Goal: Information Seeking & Learning: Learn about a topic

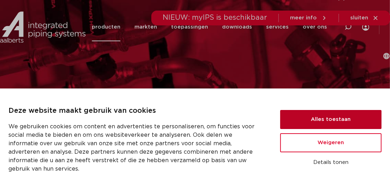
click at [356, 123] on button "Alles toestaan" at bounding box center [330, 119] width 101 height 19
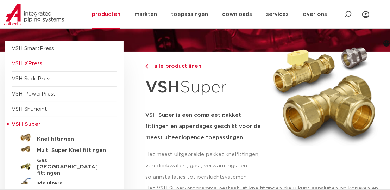
scroll to position [70, 0]
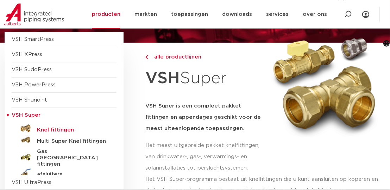
click at [63, 128] on h5 "Knel fittingen" at bounding box center [72, 130] width 70 height 6
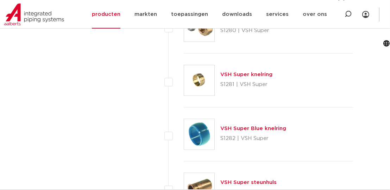
scroll to position [2567, 0]
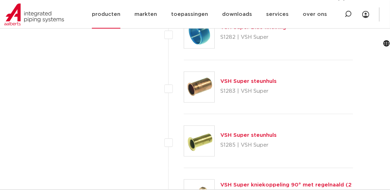
click at [109, 14] on link "producten" at bounding box center [106, 14] width 28 height 28
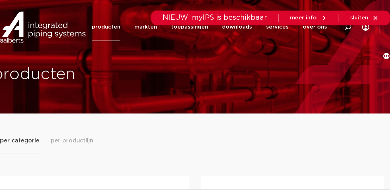
click at [109, 37] on link "producten" at bounding box center [106, 27] width 28 height 28
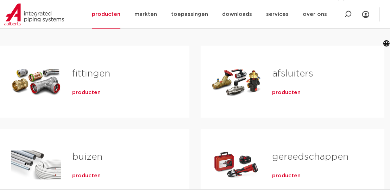
scroll to position [106, 0]
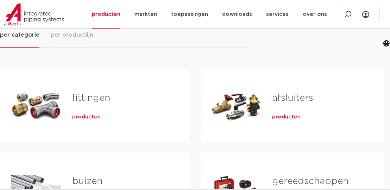
click at [88, 116] on span "producten" at bounding box center [86, 116] width 28 height 7
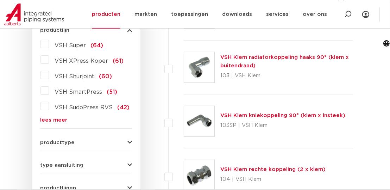
scroll to position [246, 0]
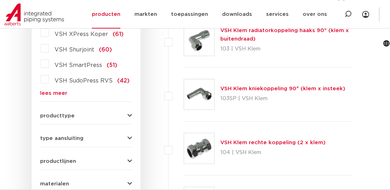
click at [130, 113] on icon "button" at bounding box center [129, 115] width 5 height 5
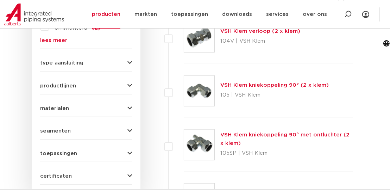
scroll to position [352, 0]
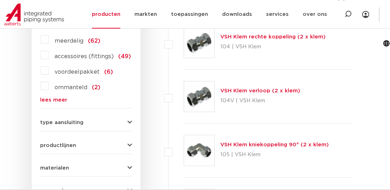
click at [131, 165] on icon "button" at bounding box center [129, 167] width 5 height 5
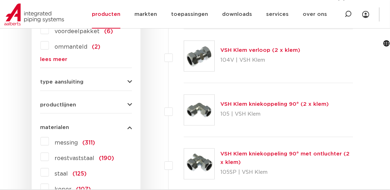
scroll to position [422, 0]
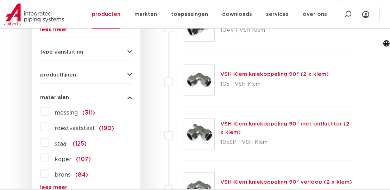
click at [49, 152] on label "koper (107)" at bounding box center [70, 157] width 42 height 11
click at [0, 0] on input "koper (107)" at bounding box center [0, 0] width 0 height 0
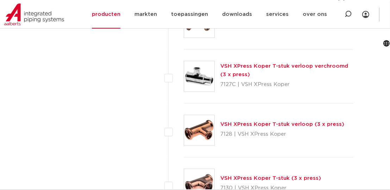
scroll to position [1196, 0]
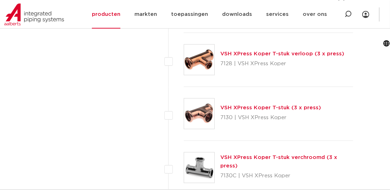
click at [256, 107] on link "VSH XPress Koper T-stuk (3 x press)" at bounding box center [270, 107] width 101 height 5
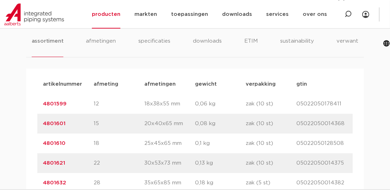
scroll to position [457, 0]
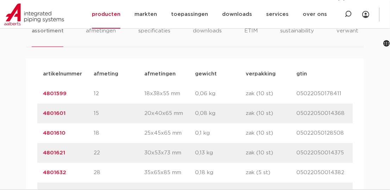
click at [59, 113] on link "4801601" at bounding box center [54, 112] width 23 height 5
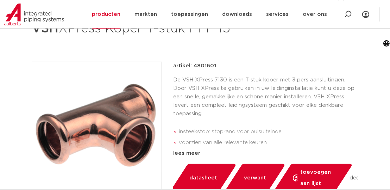
scroll to position [141, 0]
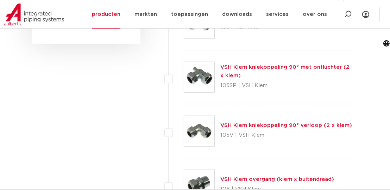
scroll to position [317, 0]
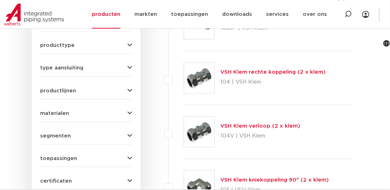
click at [66, 110] on span "materialen" at bounding box center [54, 112] width 29 height 5
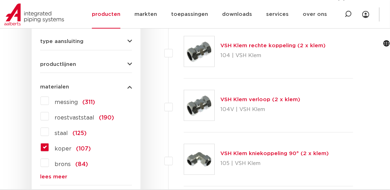
scroll to position [352, 0]
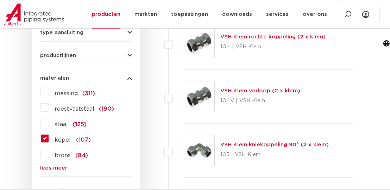
click at [49, 133] on label "koper (107)" at bounding box center [70, 138] width 42 height 11
click at [0, 0] on input "koper (107)" at bounding box center [0, 0] width 0 height 0
click at [49, 133] on label "koper (107)" at bounding box center [70, 138] width 42 height 11
click at [0, 0] on input "koper (107)" at bounding box center [0, 0] width 0 height 0
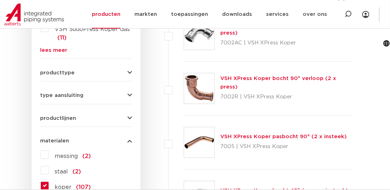
scroll to position [281, 0]
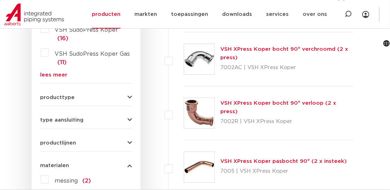
click at [130, 117] on icon "button" at bounding box center [129, 119] width 5 height 5
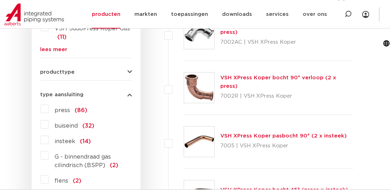
scroll to position [317, 0]
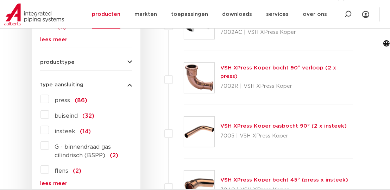
click at [49, 93] on label "press (86)" at bounding box center [68, 98] width 38 height 11
click at [0, 0] on input "press (86)" at bounding box center [0, 0] width 0 height 0
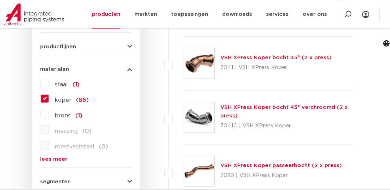
scroll to position [528, 0]
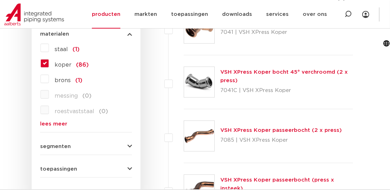
click at [126, 143] on button "segmenten" at bounding box center [86, 145] width 92 height 5
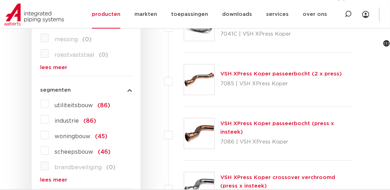
scroll to position [598, 0]
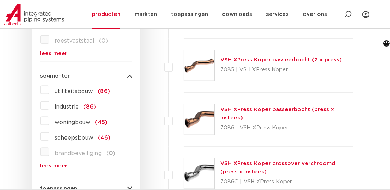
click at [49, 84] on label "utiliteitsbouw (86)" at bounding box center [79, 89] width 61 height 11
click at [0, 0] on input "utiliteitsbouw (86)" at bounding box center [0, 0] width 0 height 0
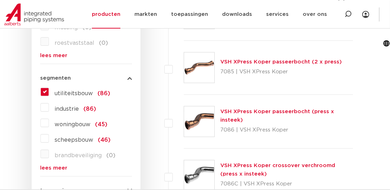
scroll to position [598, 0]
